Goal: Transaction & Acquisition: Download file/media

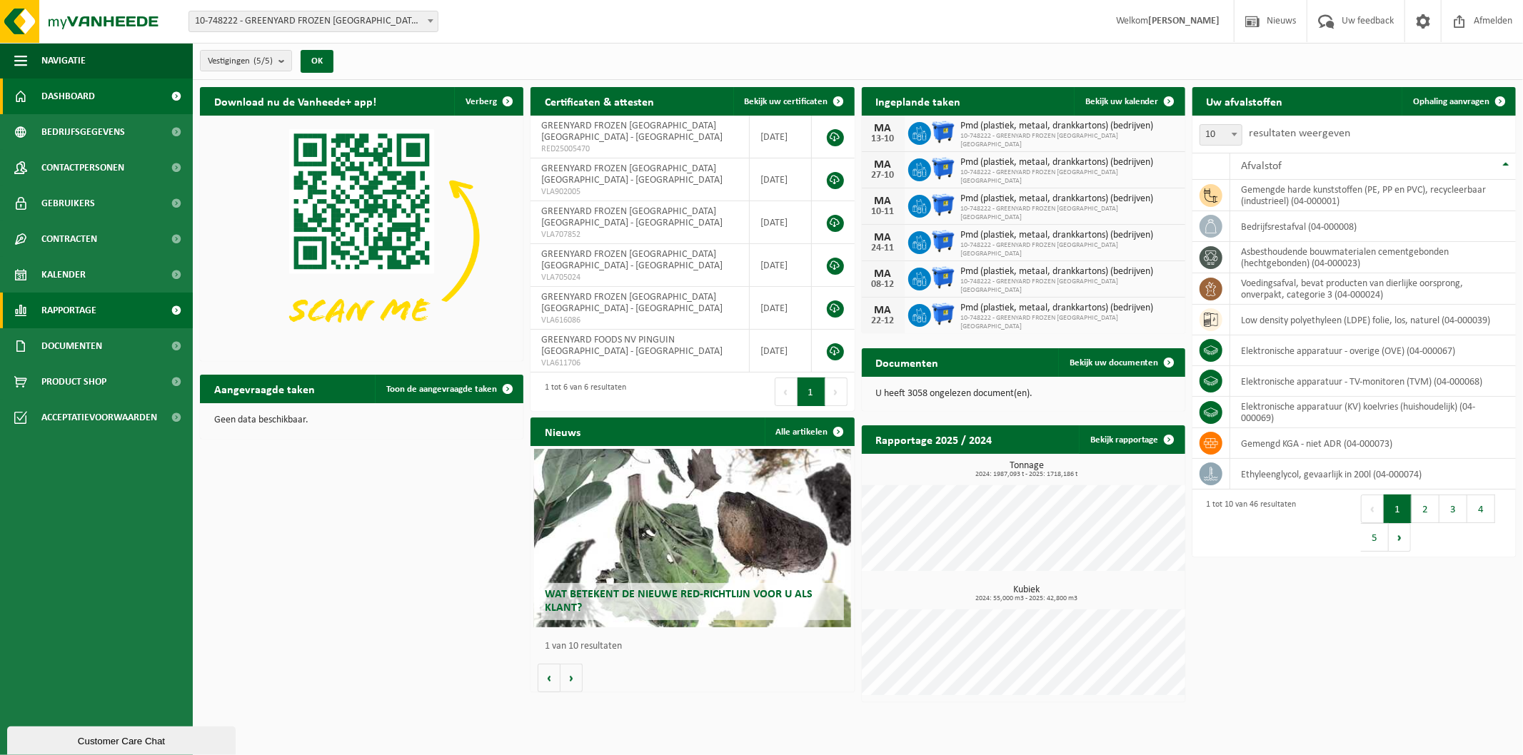
click at [91, 296] on span "Rapportage" at bounding box center [68, 311] width 55 height 36
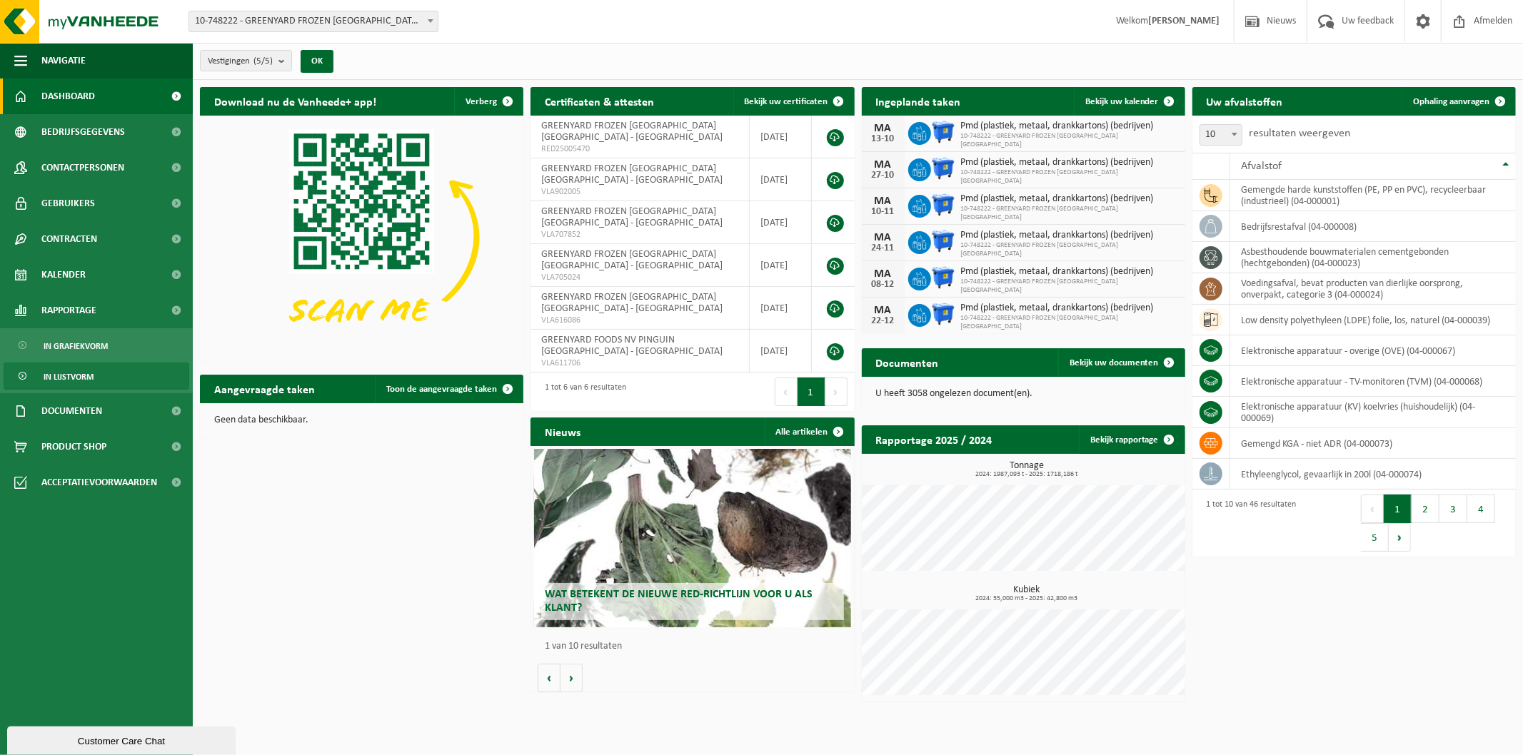
click at [124, 370] on link "In lijstvorm" at bounding box center [97, 376] width 186 height 27
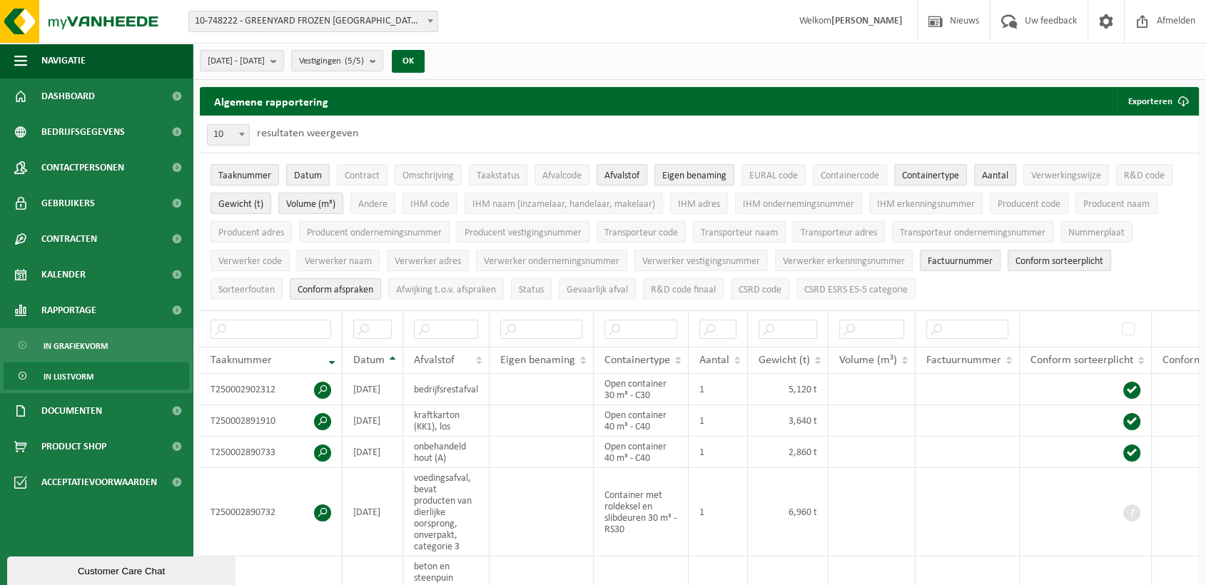
click at [323, 26] on span "10-748222 - GREENYARD FROZEN [GEOGRAPHIC_DATA] [GEOGRAPHIC_DATA] - [GEOGRAPHIC_…" at bounding box center [313, 21] width 248 height 20
click at [265, 65] on span "[DATE] - [DATE]" at bounding box center [236, 61] width 57 height 21
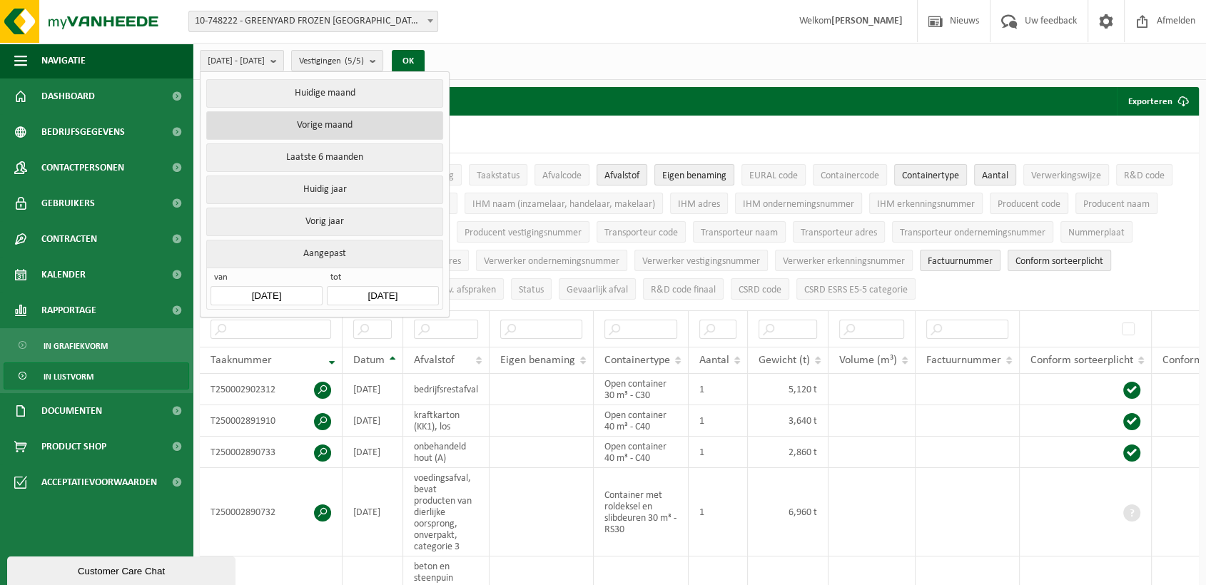
click at [313, 128] on button "Vorige maand" at bounding box center [324, 125] width 236 height 29
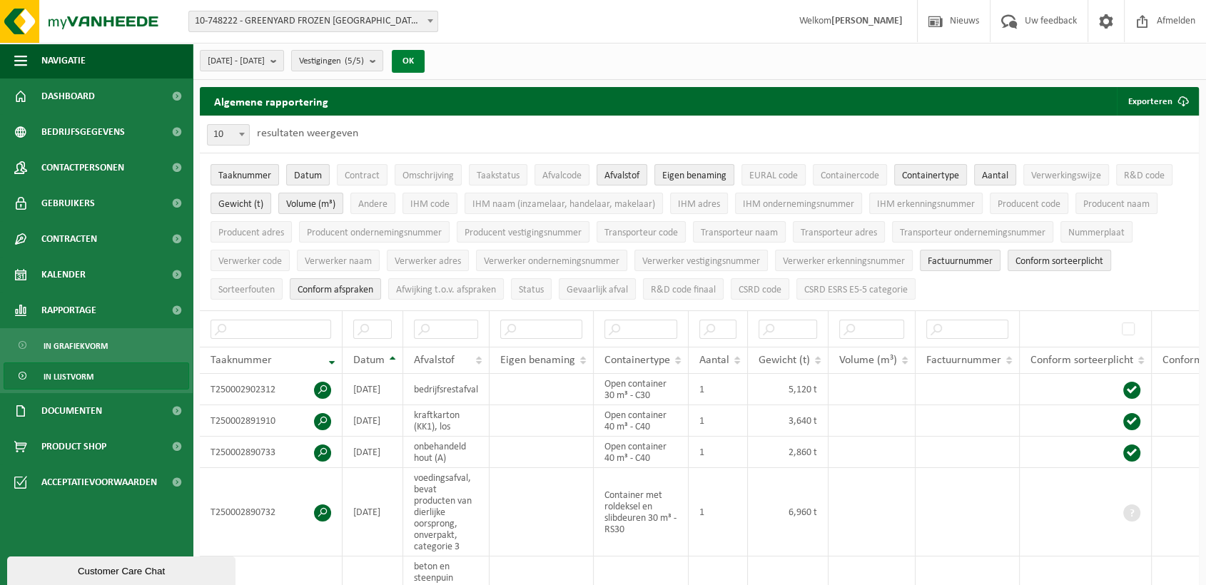
click at [425, 71] on button "OK" at bounding box center [408, 61] width 33 height 23
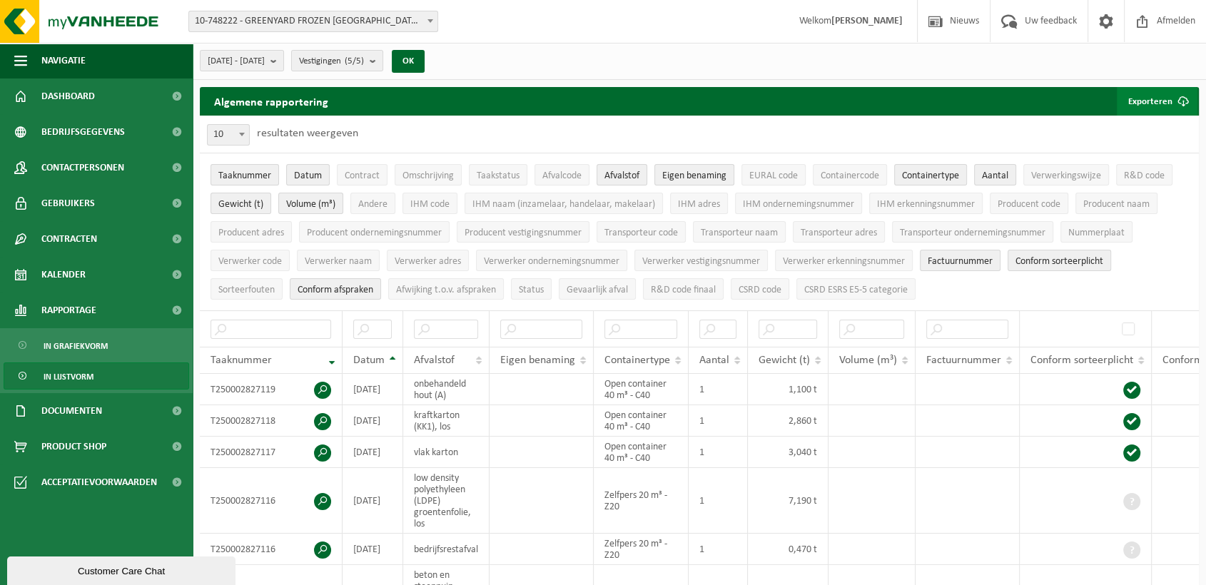
click at [1171, 96] on span "submit" at bounding box center [1183, 101] width 29 height 29
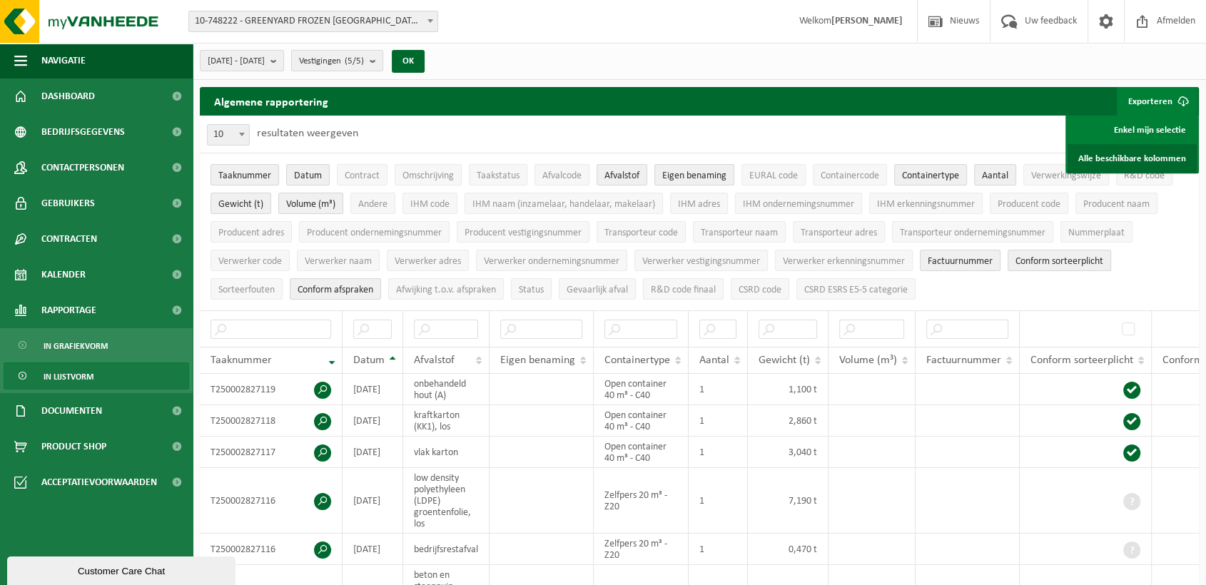
click at [1104, 161] on link "Alle beschikbare kolommen" at bounding box center [1132, 158] width 129 height 29
click at [431, 26] on span at bounding box center [430, 20] width 14 height 19
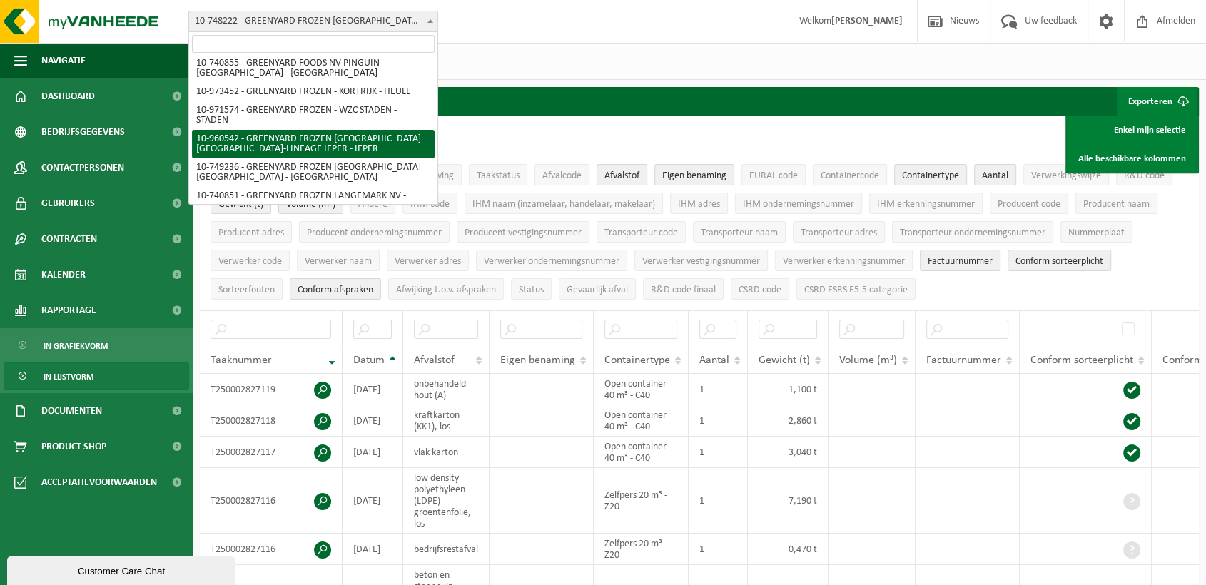
scroll to position [46, 0]
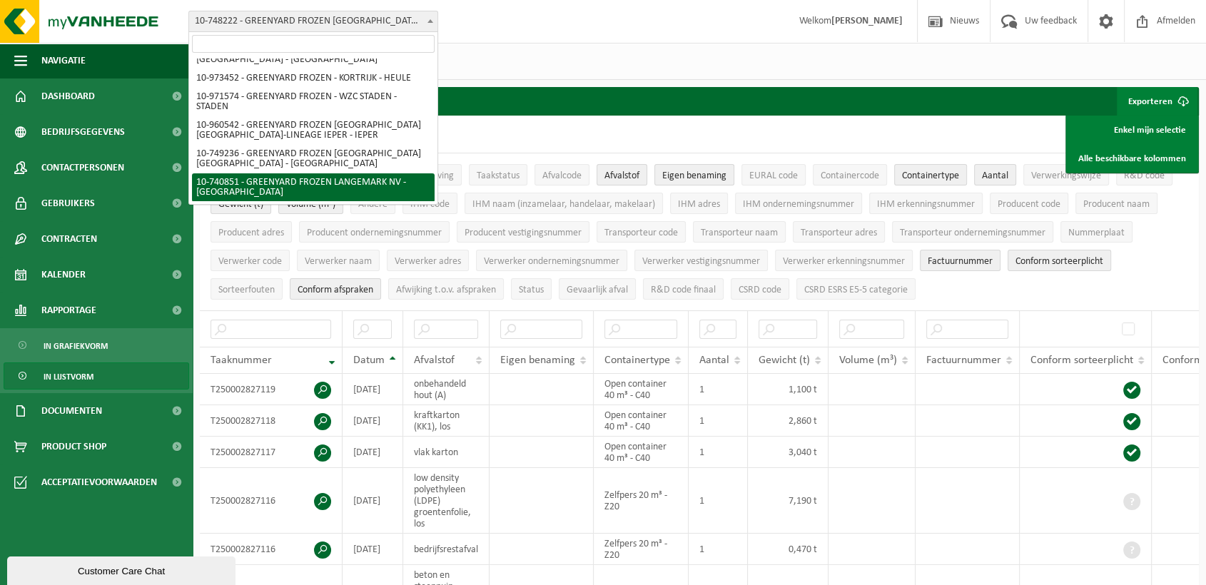
select select "4617"
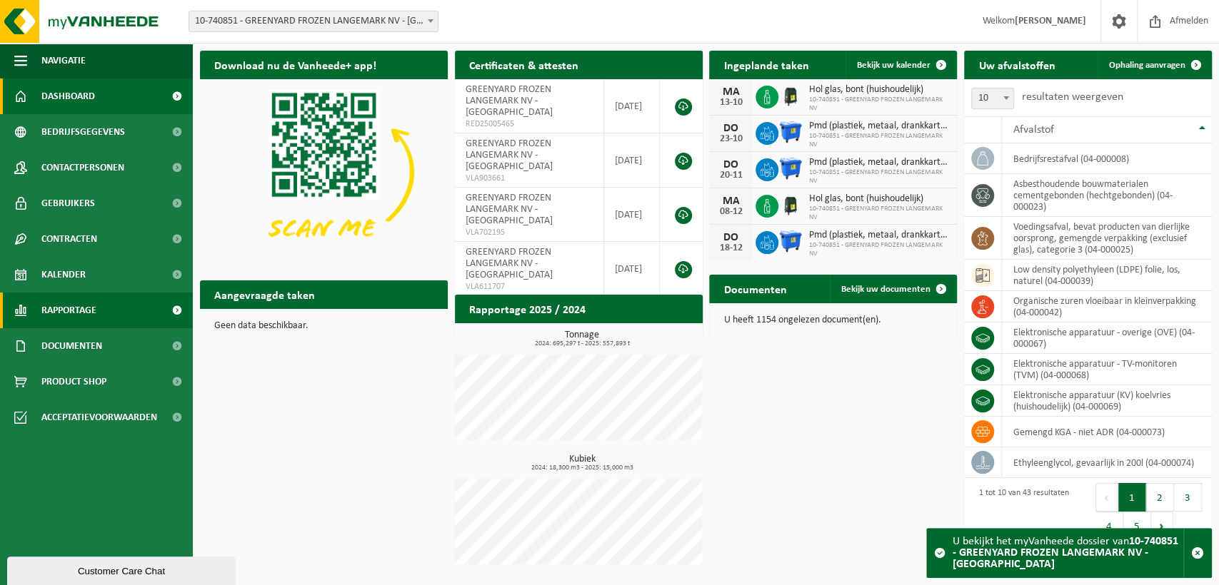
click at [91, 297] on span "Rapportage" at bounding box center [68, 311] width 55 height 36
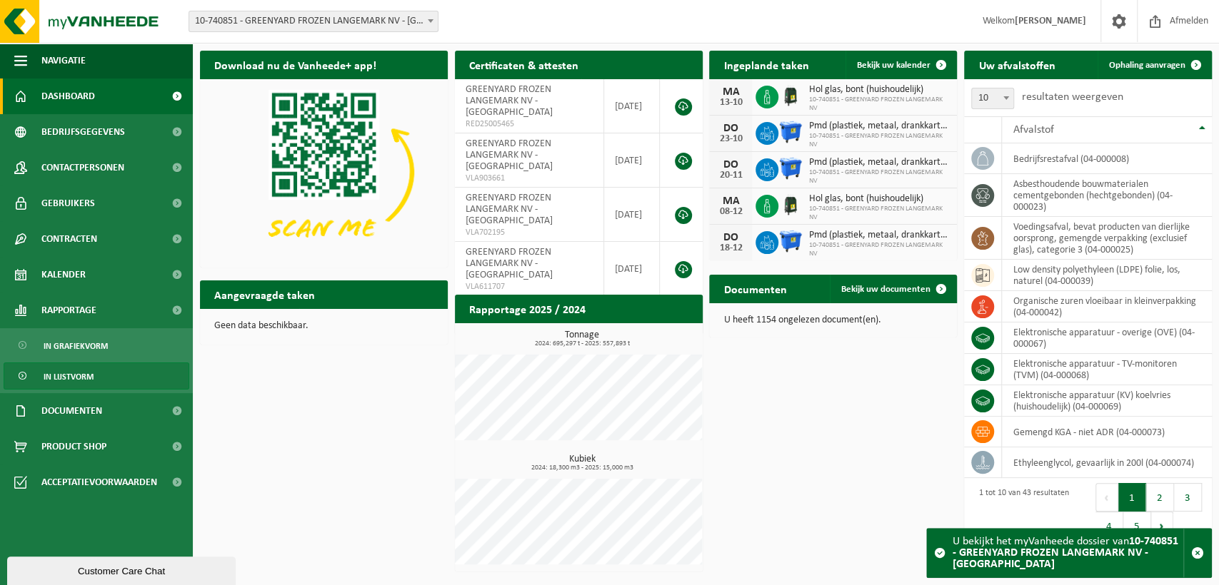
click at [85, 368] on span "In lijstvorm" at bounding box center [69, 376] width 50 height 27
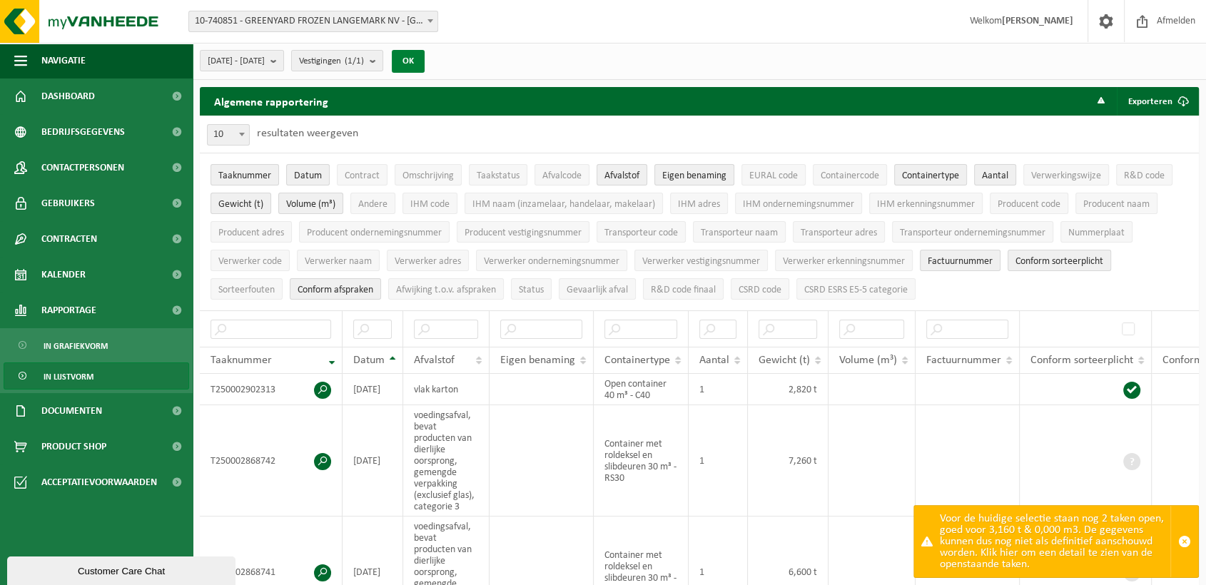
click at [425, 64] on button "OK" at bounding box center [408, 61] width 33 height 23
click at [270, 71] on button "[DATE] - [DATE]" at bounding box center [242, 60] width 84 height 21
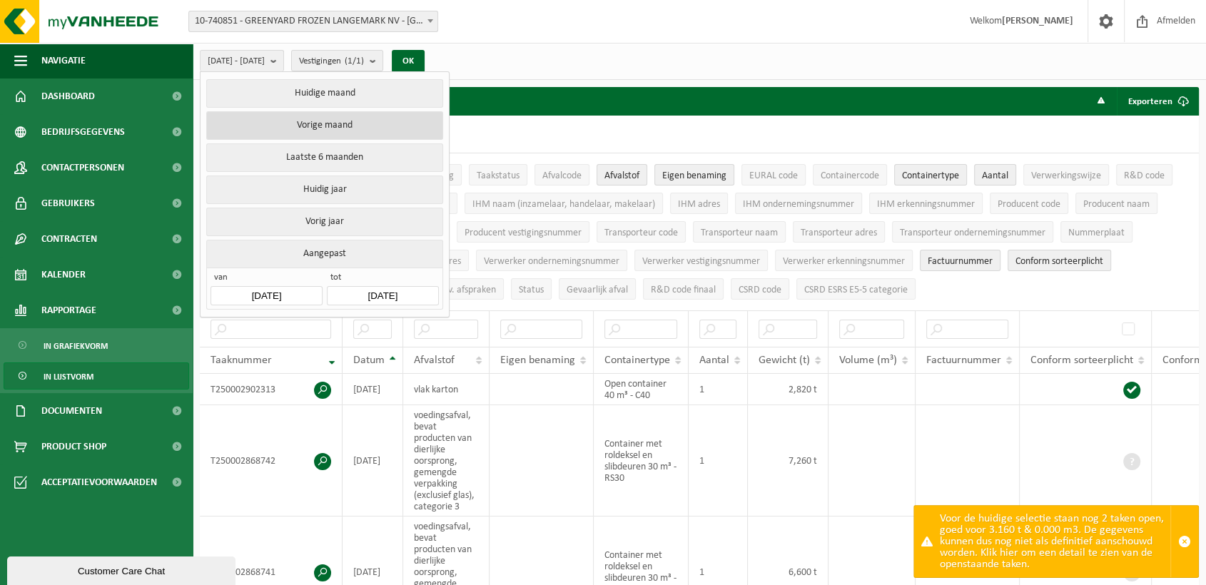
click at [303, 132] on button "Vorige maand" at bounding box center [324, 125] width 236 height 29
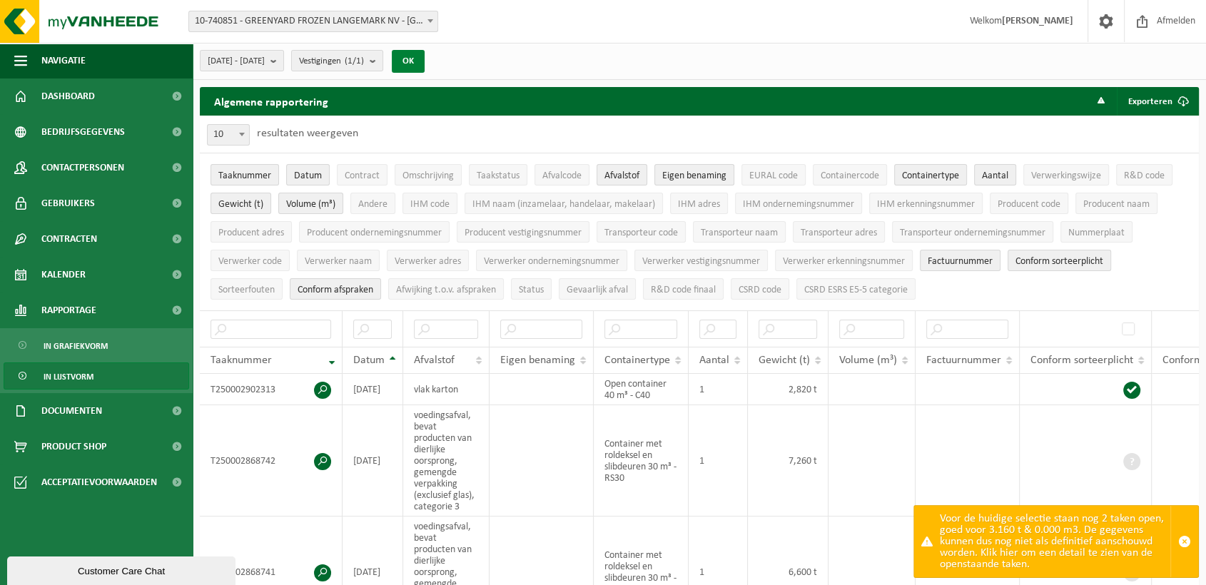
click at [425, 54] on button "OK" at bounding box center [408, 61] width 33 height 23
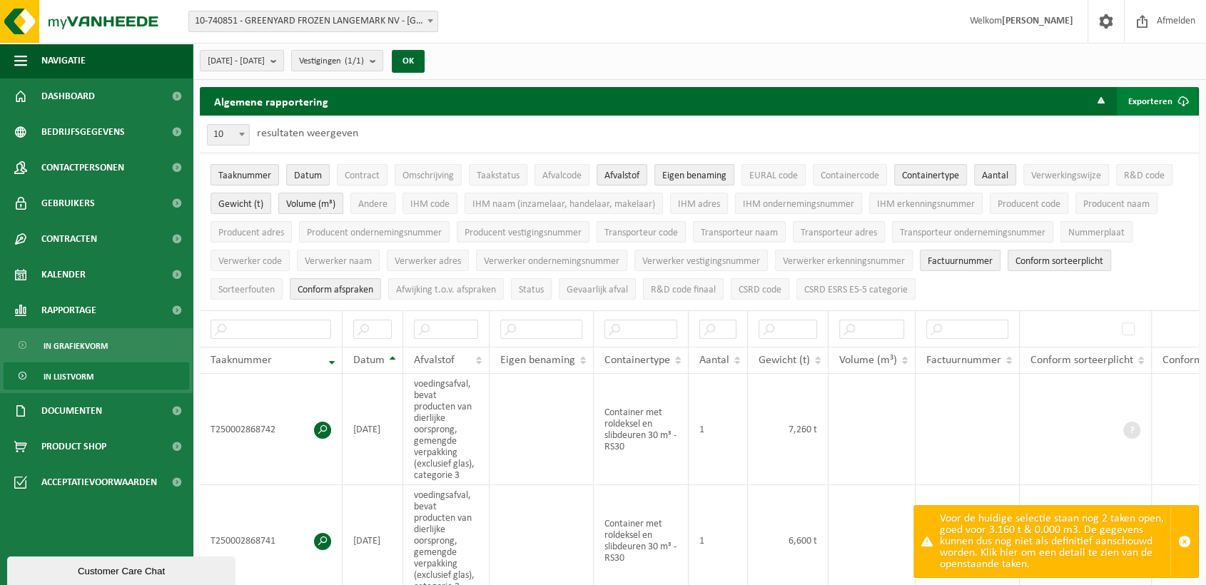
click at [1167, 91] on button "Exporteren" at bounding box center [1157, 101] width 81 height 29
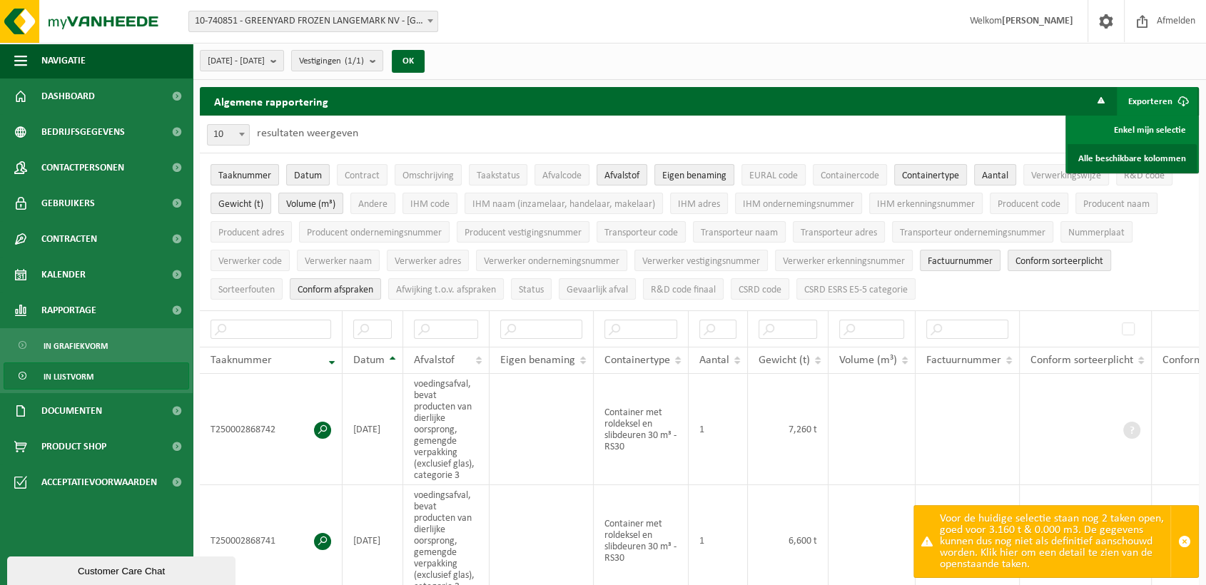
click at [1144, 159] on link "Alle beschikbare kolommen" at bounding box center [1132, 158] width 129 height 29
